Goal: Information Seeking & Learning: Understand process/instructions

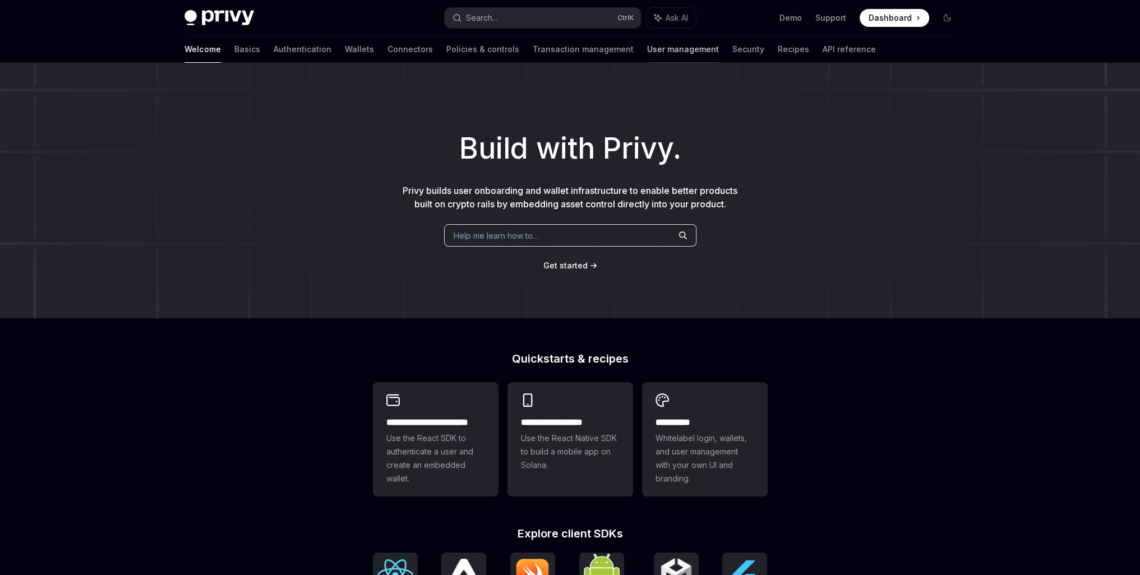
click at [647, 53] on link "User management" at bounding box center [683, 49] width 72 height 27
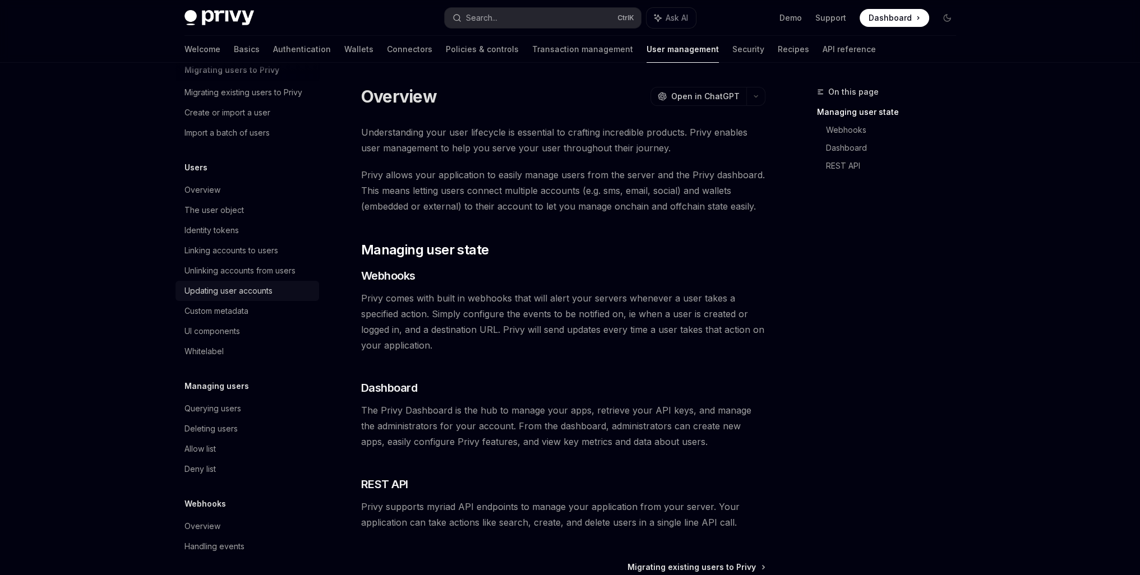
scroll to position [59, 0]
click at [240, 326] on div "UI components" at bounding box center [248, 327] width 128 height 13
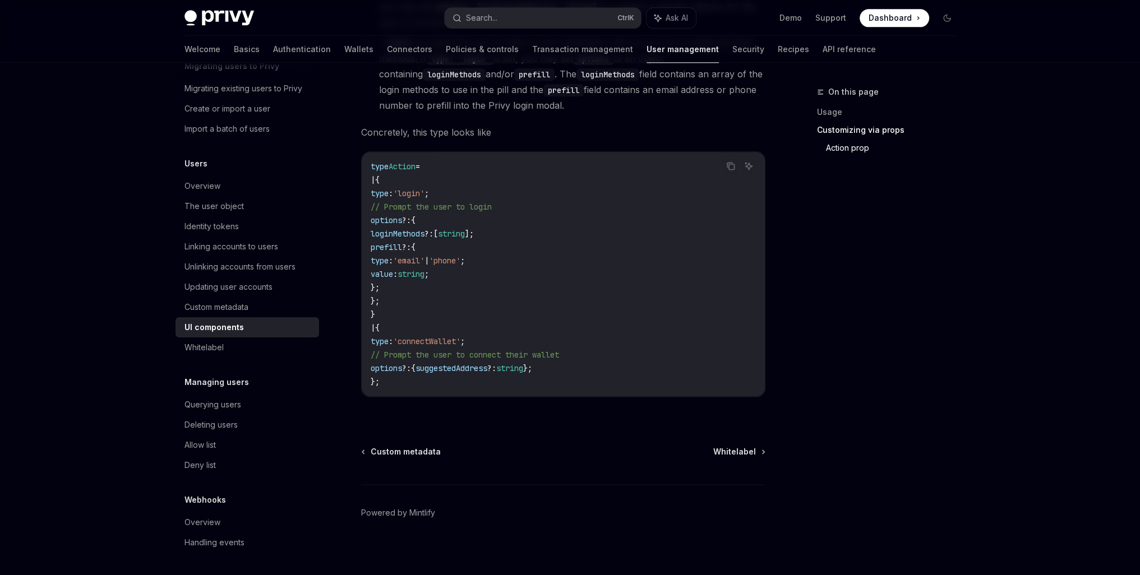
scroll to position [1921, 0]
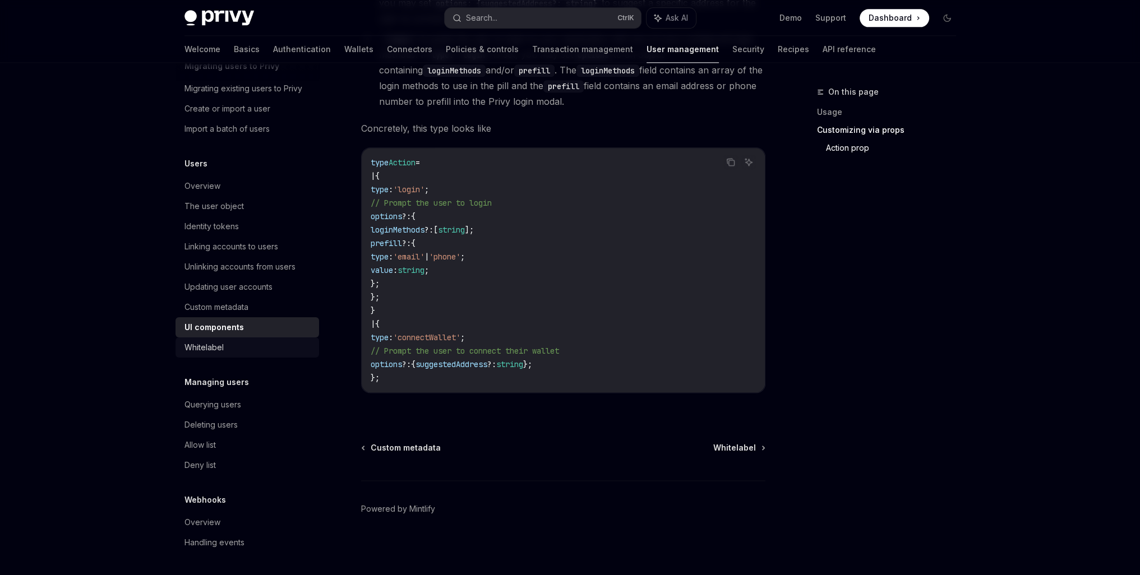
click at [220, 349] on div "Whitelabel" at bounding box center [203, 347] width 39 height 13
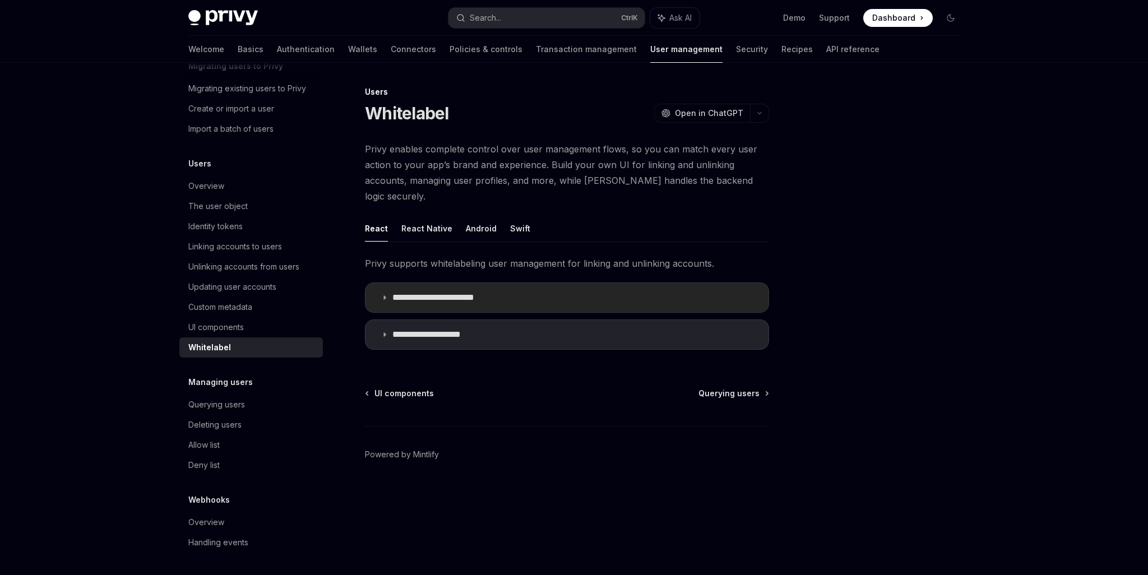
click at [404, 292] on p "**********" at bounding box center [443, 297] width 103 height 11
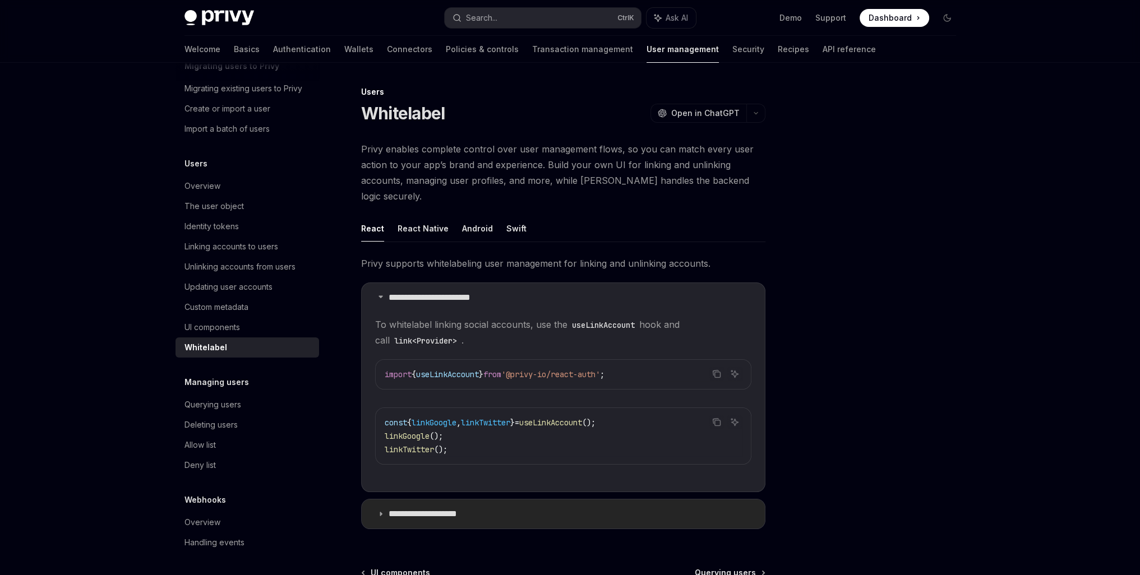
click at [443, 508] on p "**********" at bounding box center [433, 513] width 90 height 11
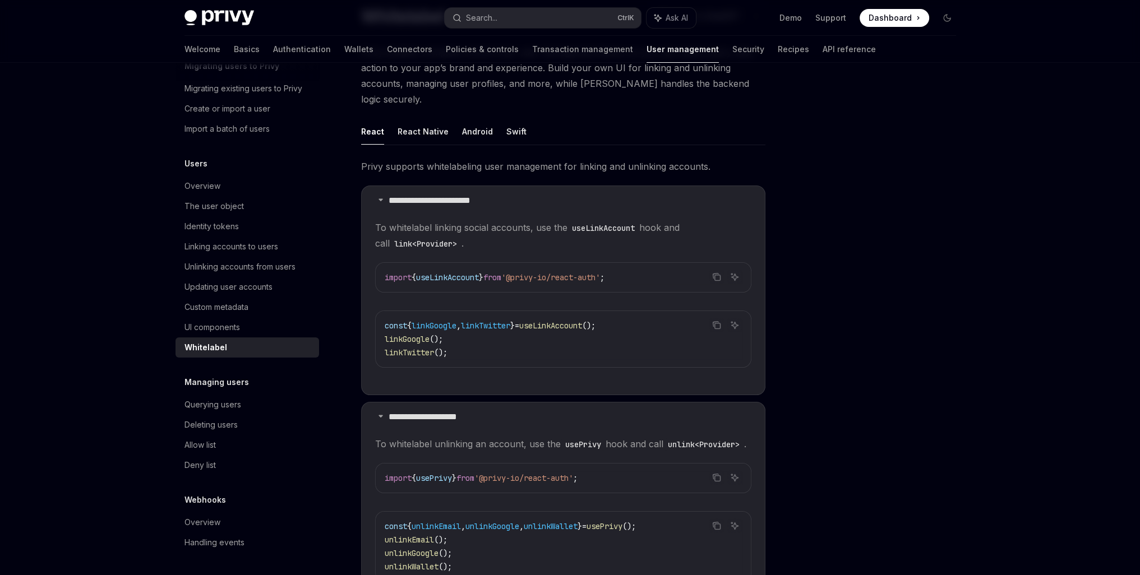
scroll to position [93, 0]
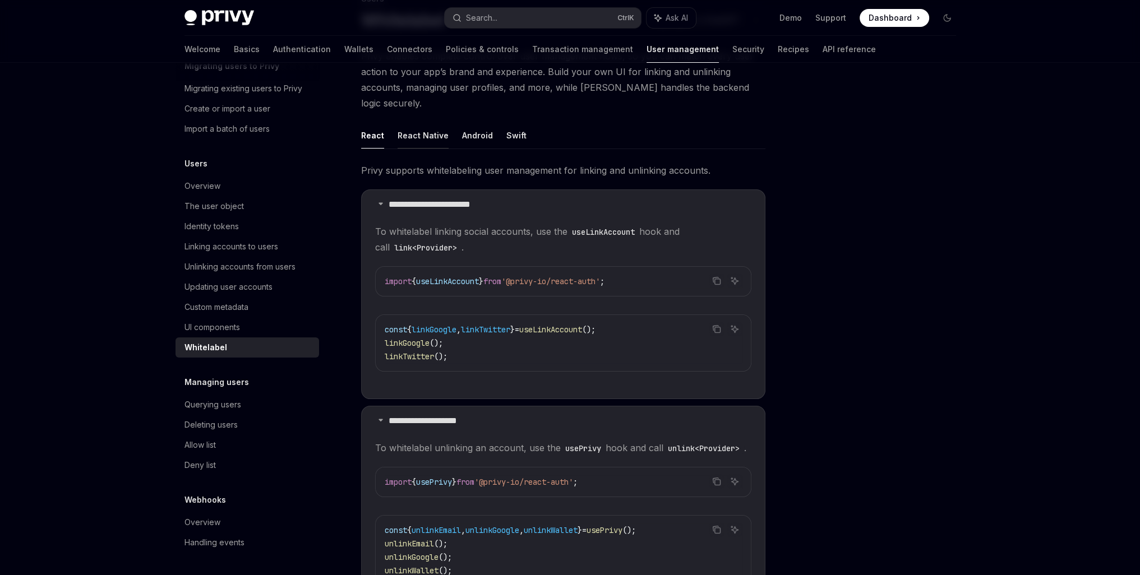
click at [422, 122] on button "React Native" at bounding box center [422, 135] width 51 height 26
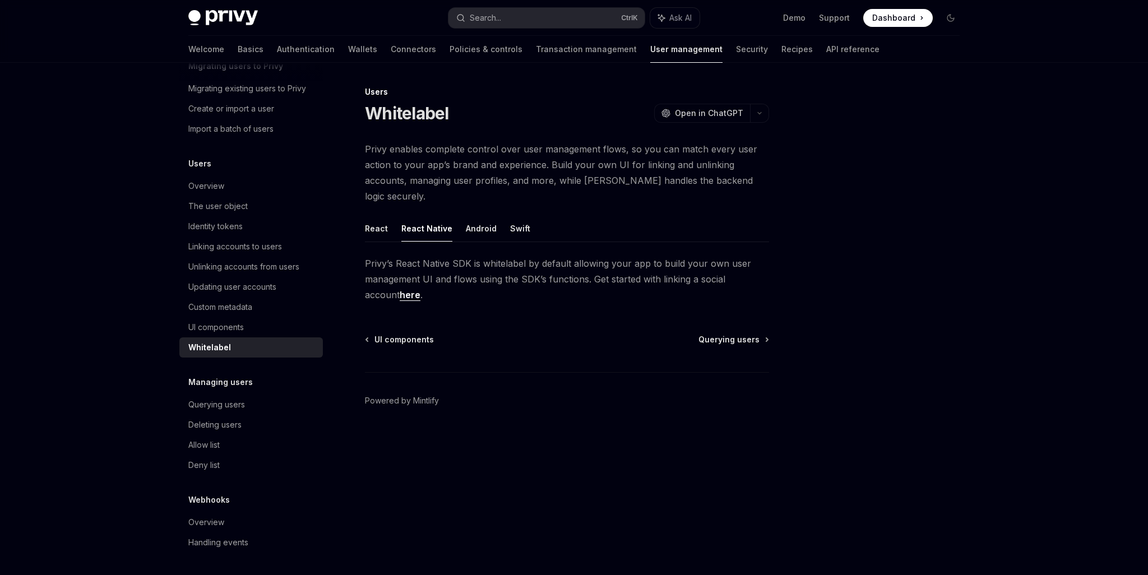
click at [400, 289] on link "here" at bounding box center [410, 295] width 21 height 12
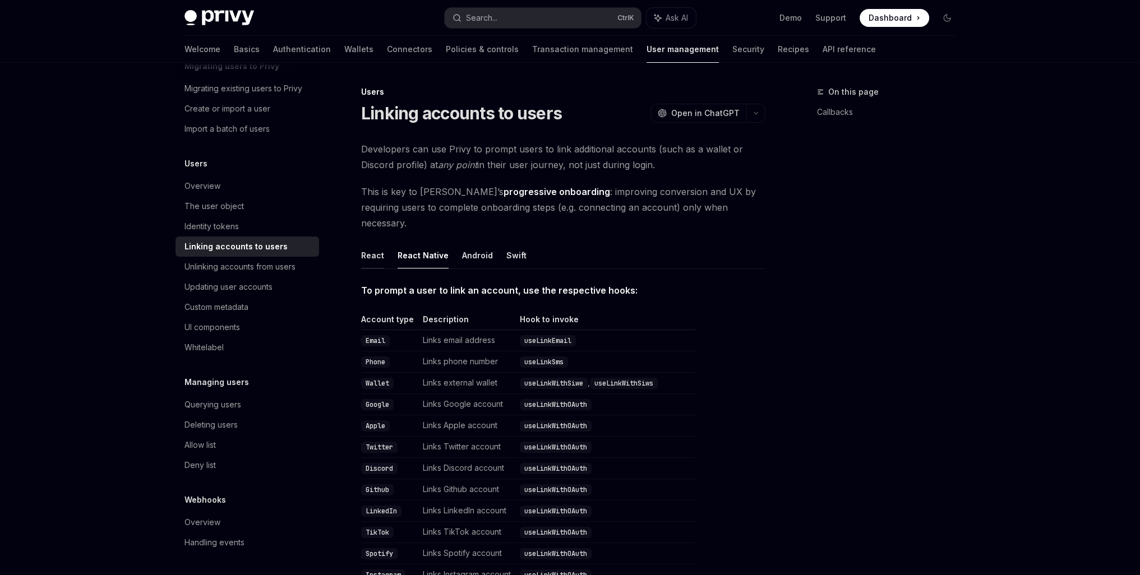
click at [375, 242] on button "React" at bounding box center [372, 255] width 23 height 26
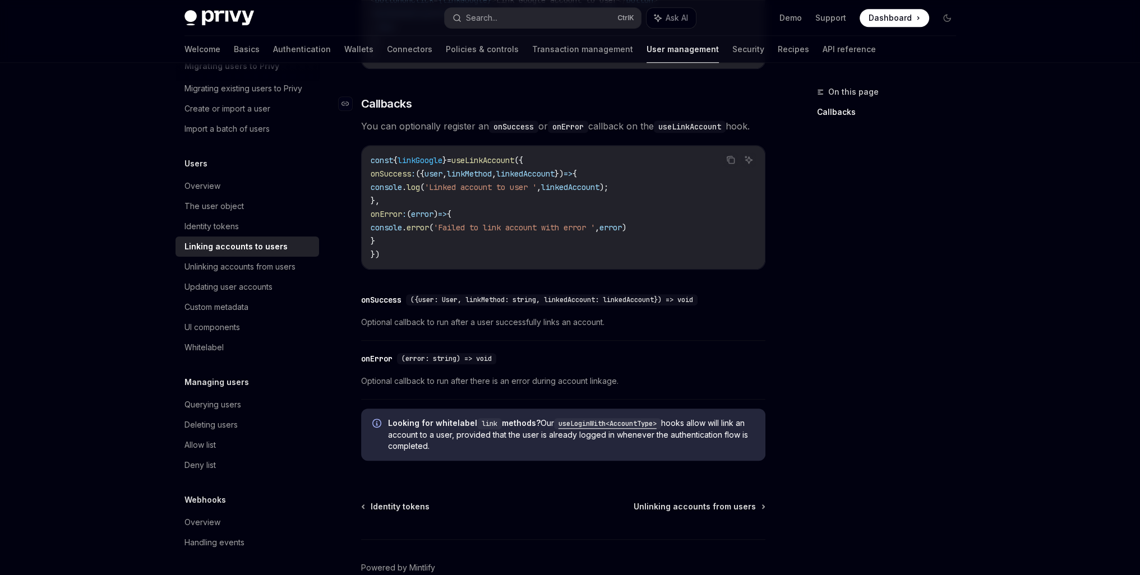
scroll to position [1214, 0]
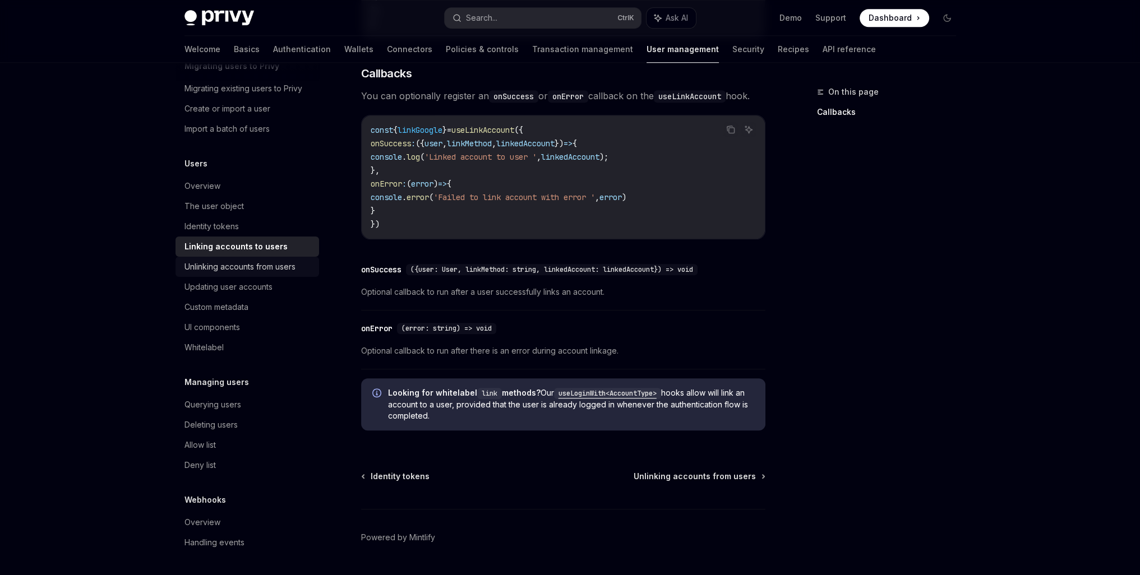
click at [229, 267] on div "Unlinking accounts from users" at bounding box center [239, 266] width 111 height 13
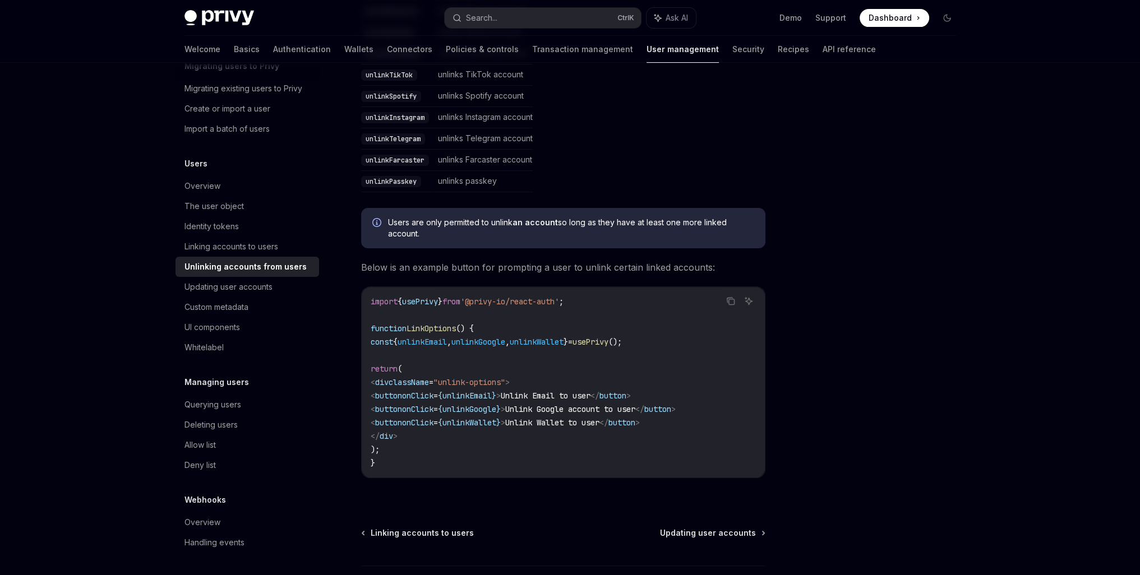
scroll to position [467, 0]
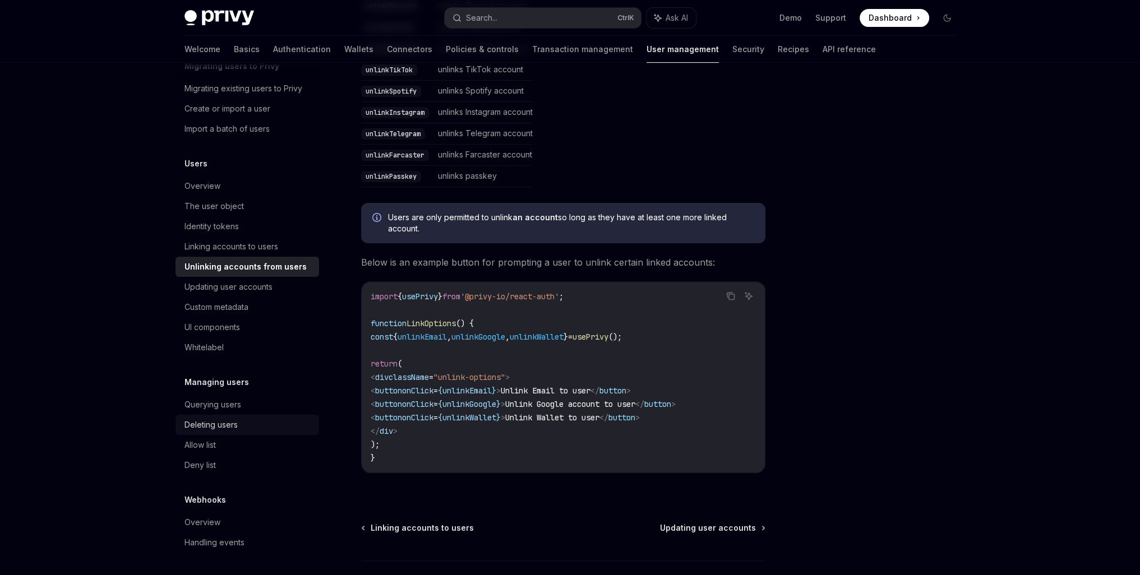
click at [226, 425] on div "Deleting users" at bounding box center [210, 424] width 53 height 13
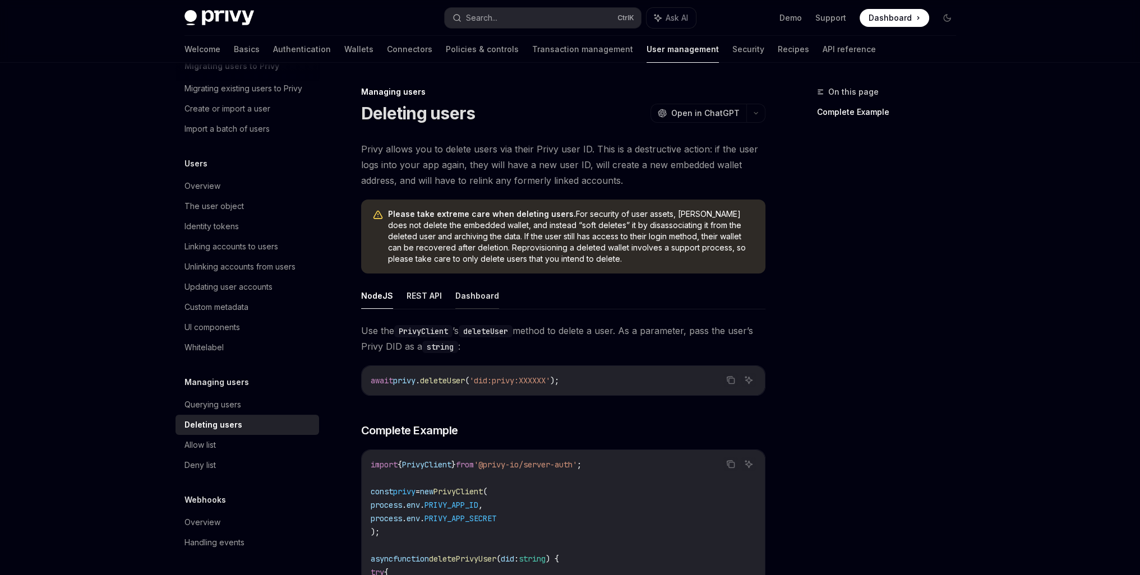
click at [476, 295] on button "Dashboard" at bounding box center [477, 296] width 44 height 26
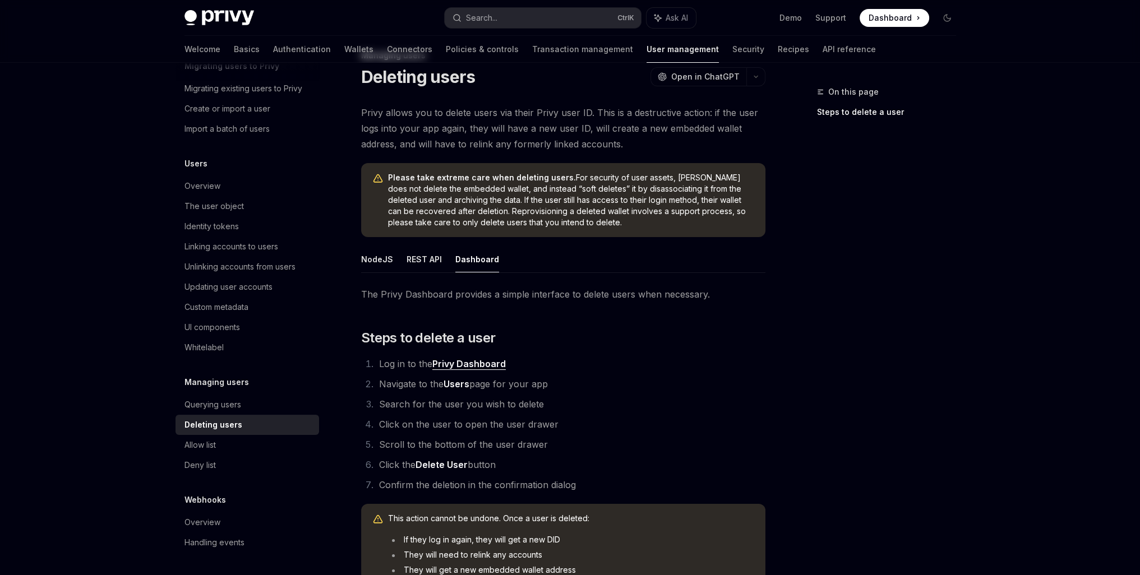
scroll to position [93, 0]
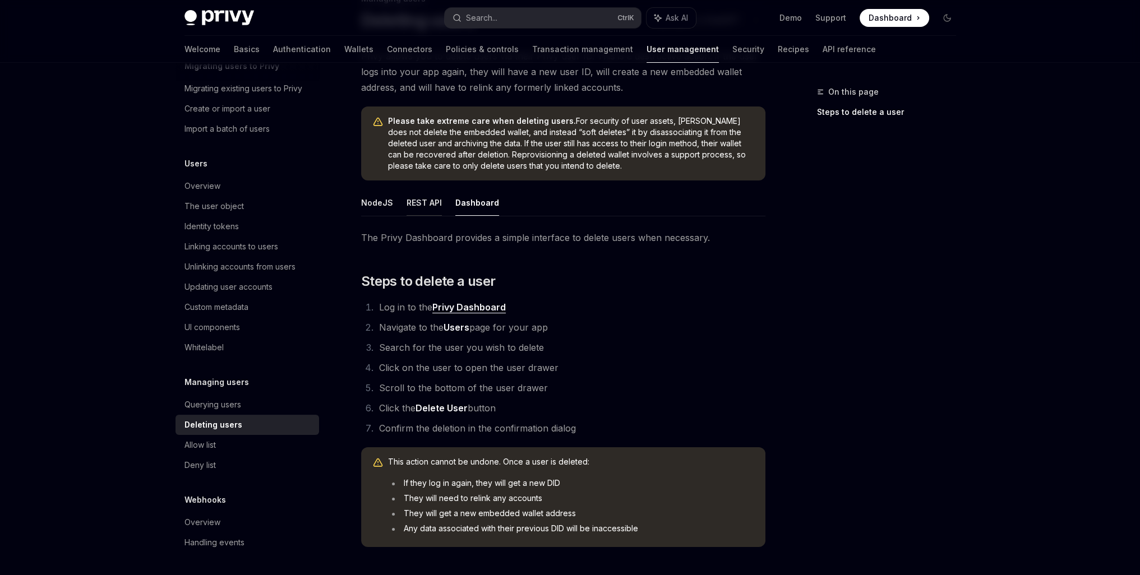
click at [429, 197] on button "REST API" at bounding box center [423, 202] width 35 height 26
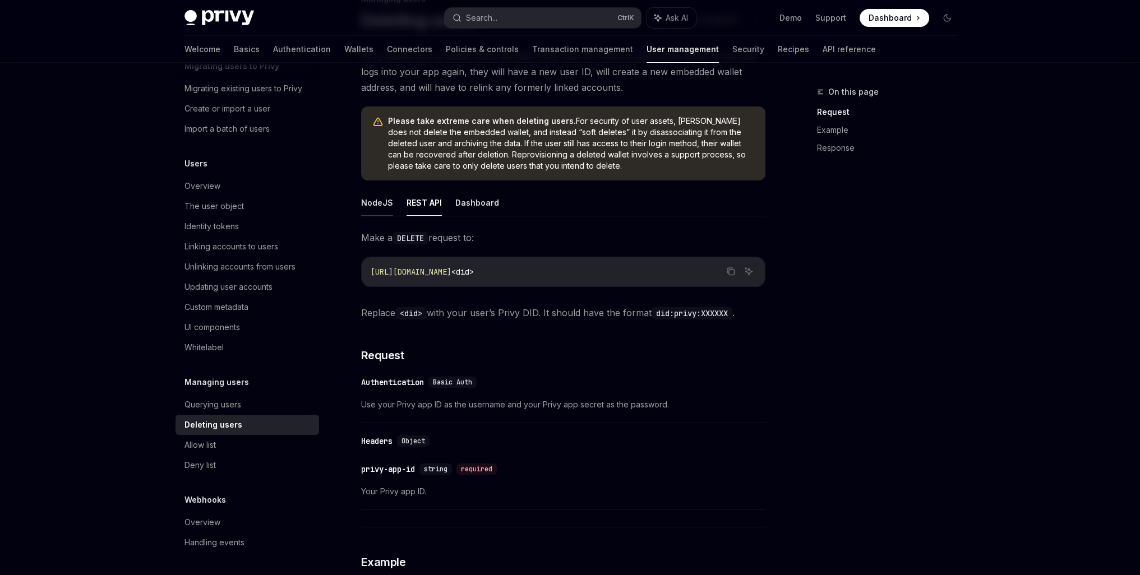
click at [380, 197] on button "NodeJS" at bounding box center [377, 202] width 32 height 26
type textarea "*"
